Goal: Communication & Community: Answer question/provide support

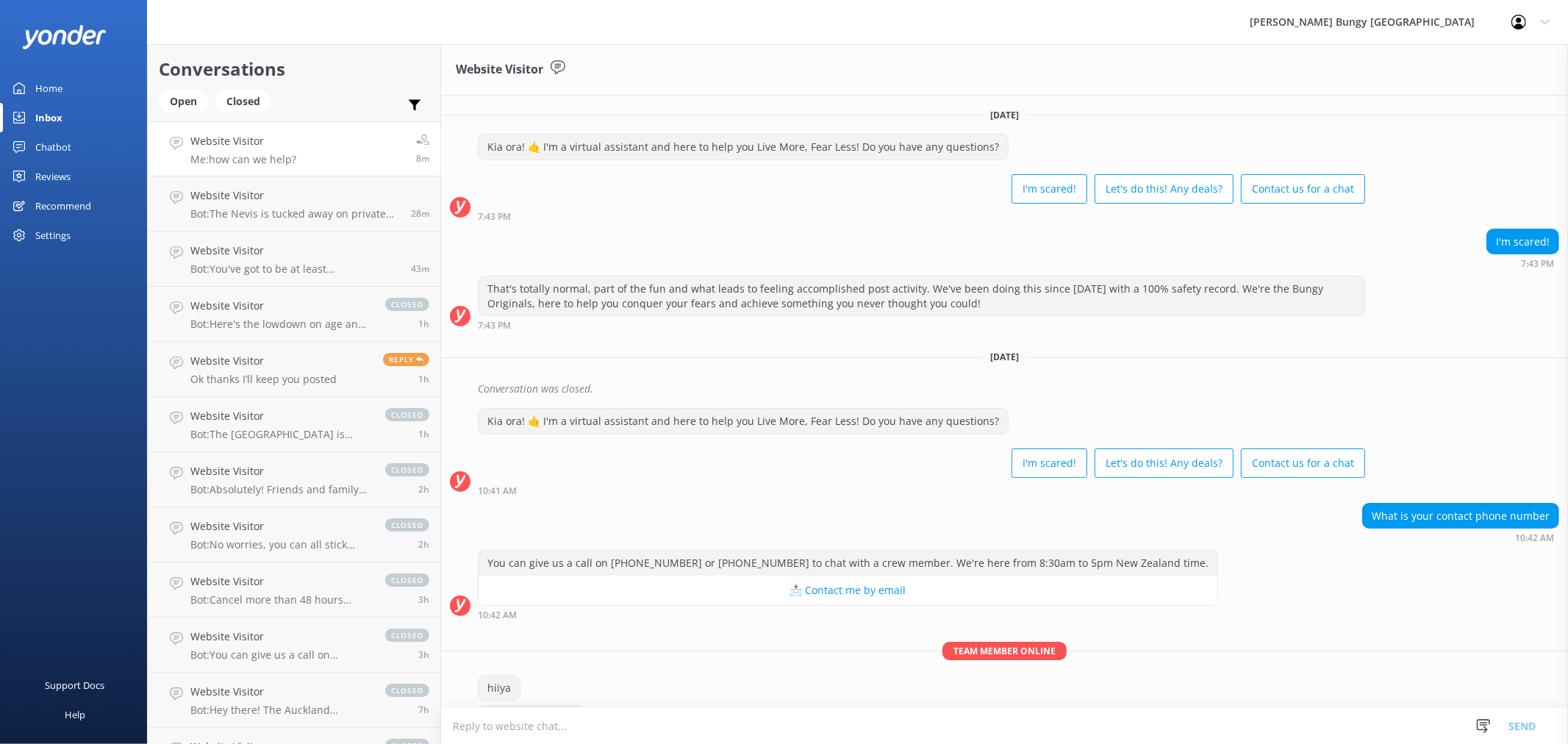
scroll to position [45, 0]
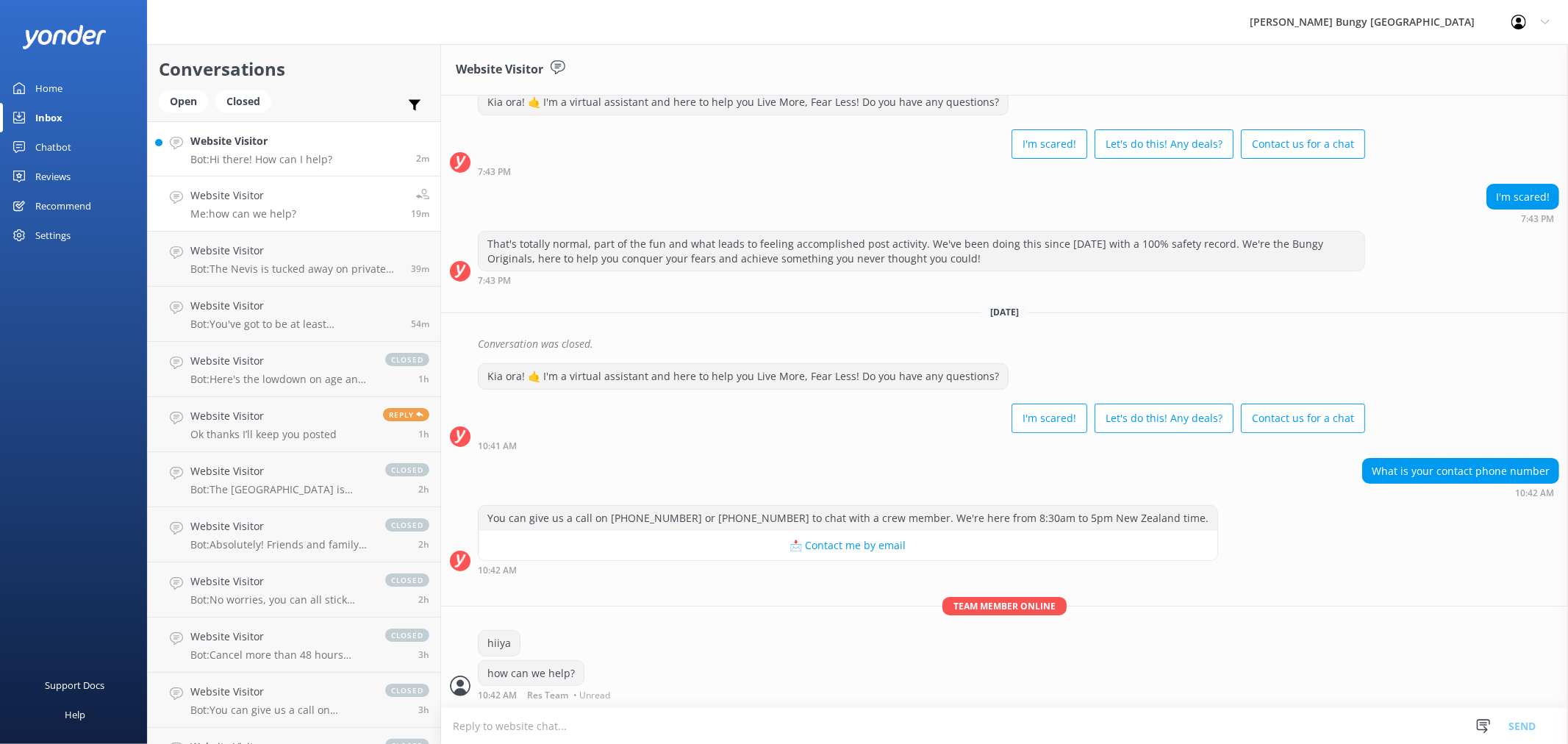
click at [327, 150] on div "Website Visitor Bot: Hi there! How can I help?" at bounding box center [261, 149] width 142 height 32
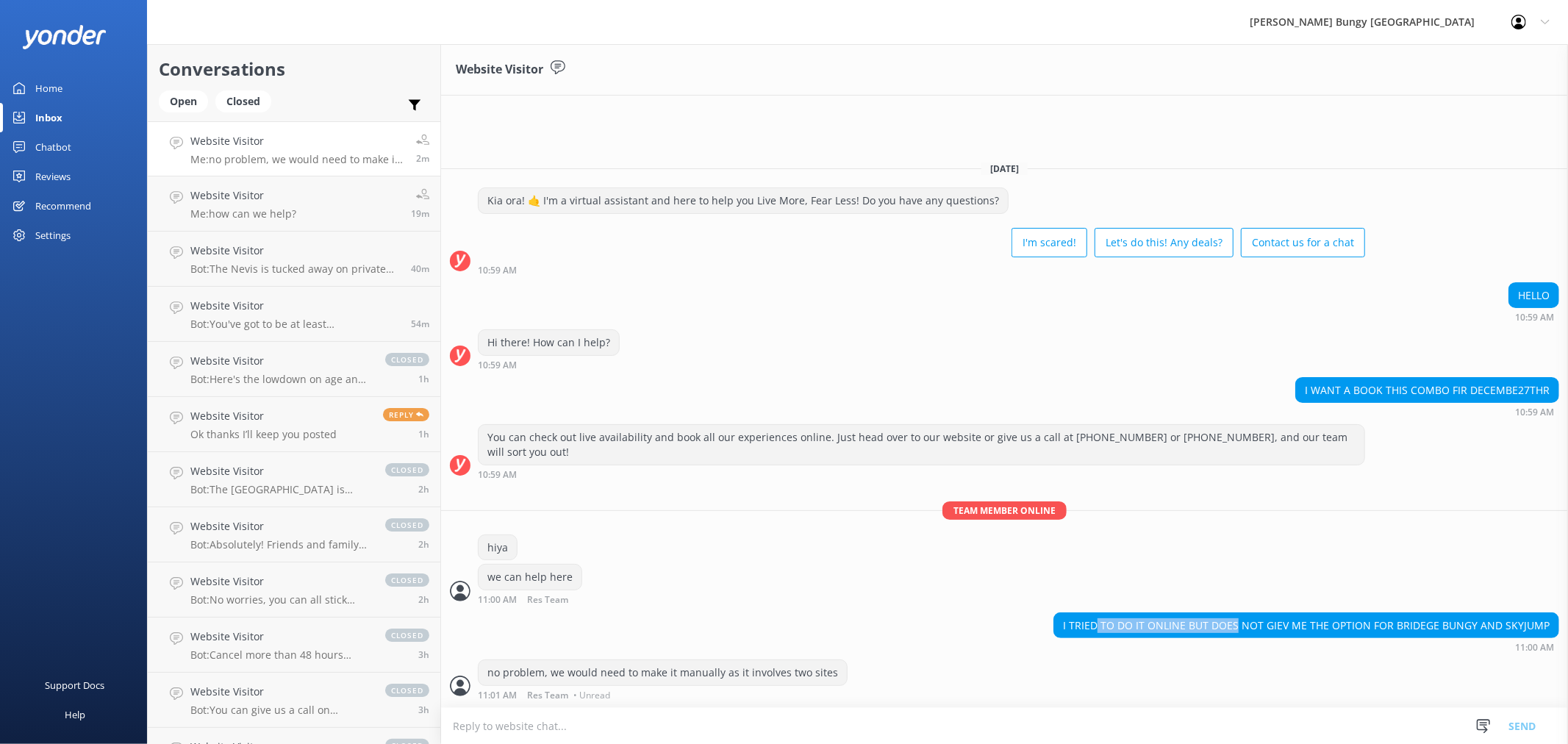
drag, startPoint x: 1104, startPoint y: 625, endPoint x: 1243, endPoint y: 629, distance: 139.1
click at [1243, 629] on div "I TRIED TO DO IT ONLINE BUT DOES NOT GIEV ME THE OPTION FOR BRIDEGE BUNGY AND S…" at bounding box center [1306, 626] width 504 height 25
click at [1273, 562] on div "hiya" at bounding box center [1005, 549] width 1127 height 30
drag, startPoint x: 741, startPoint y: 665, endPoint x: 828, endPoint y: 659, distance: 87.2
click at [803, 672] on div "no problem, we would need to make it manually as it involves two sites" at bounding box center [662, 672] width 369 height 25
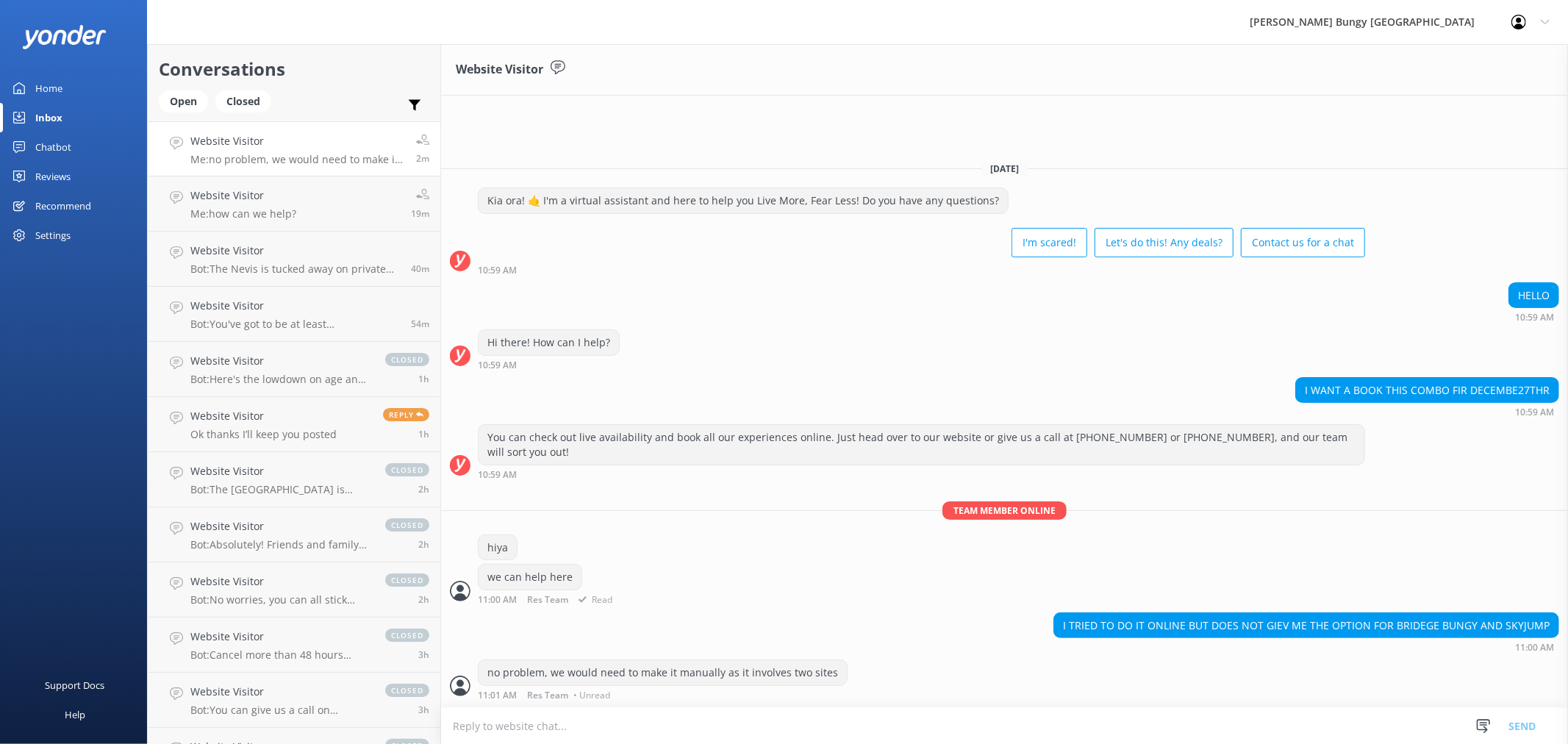
click at [953, 598] on div "we can help here 11:00 AM Res Team Read" at bounding box center [1005, 584] width 1127 height 41
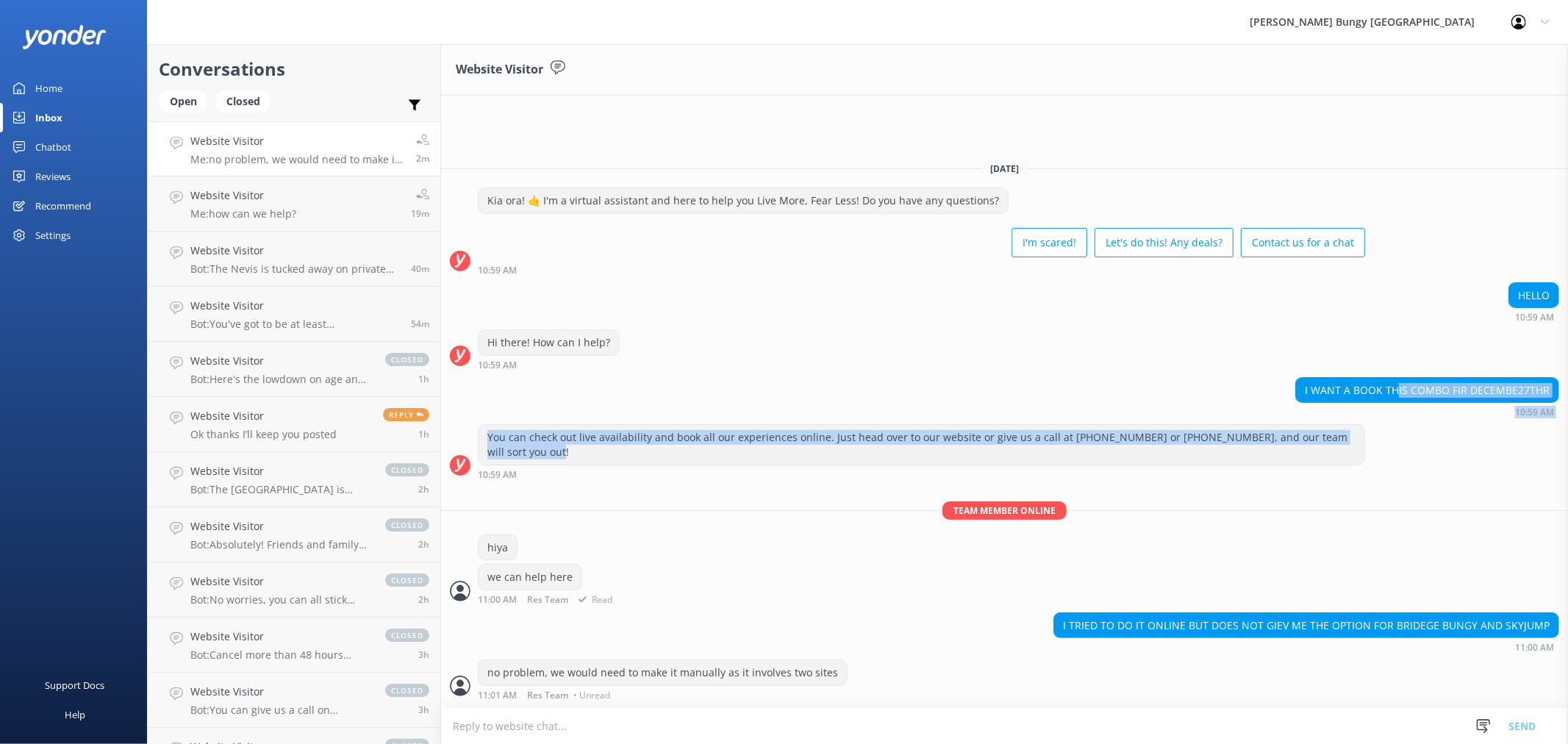
drag, startPoint x: 1400, startPoint y: 380, endPoint x: 1413, endPoint y: 534, distance: 154.5
click at [1439, 460] on div "[DATE] Kia ora! 🤙 I'm a virtual assistant and here to help you Live More, Fear …" at bounding box center [1005, 428] width 1127 height 558
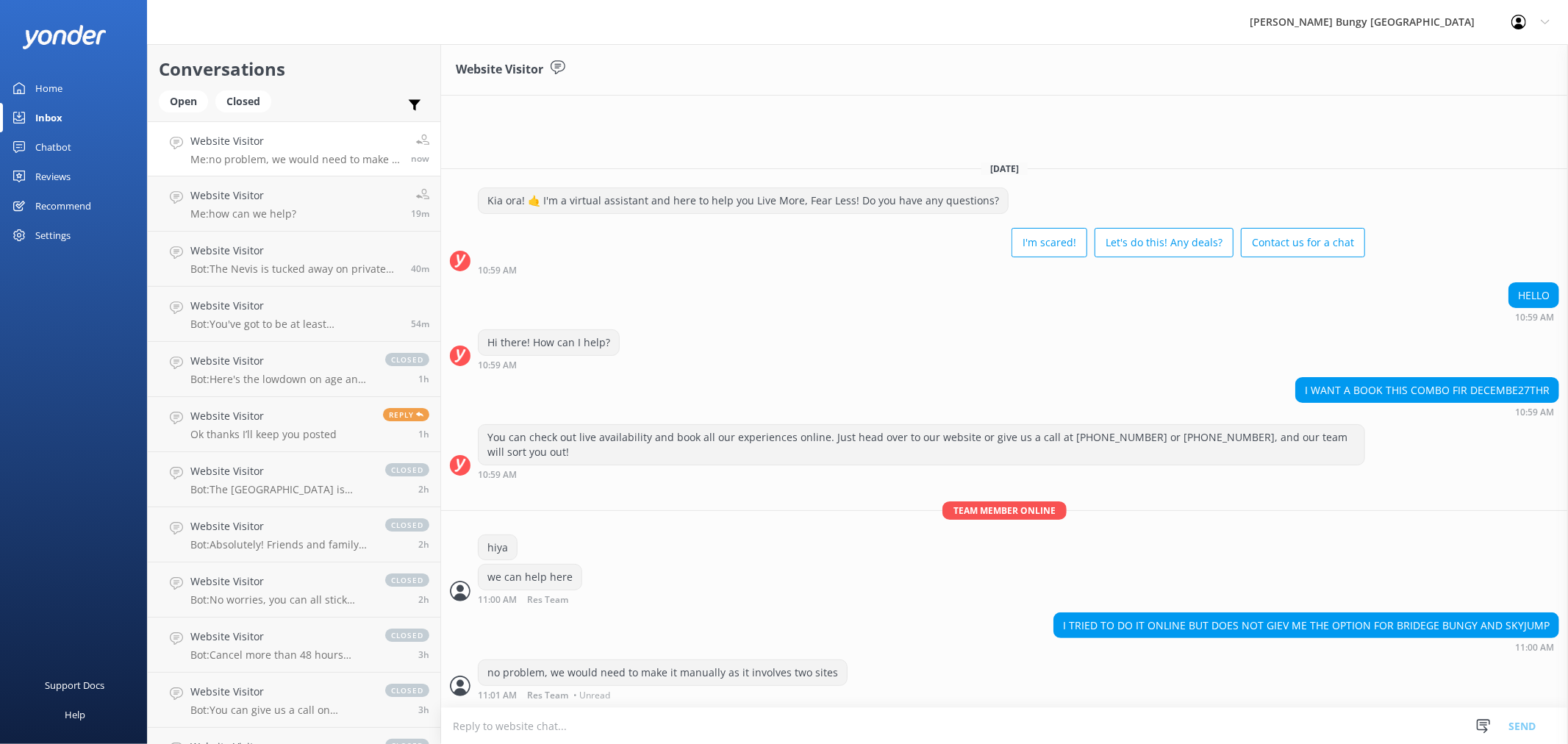
click at [1326, 696] on div "no problem, we would need to make it manually as it involves two sites 11:01 AM…" at bounding box center [1005, 679] width 1127 height 41
click at [1326, 711] on textarea at bounding box center [1005, 726] width 1127 height 36
